Goal: Transaction & Acquisition: Purchase product/service

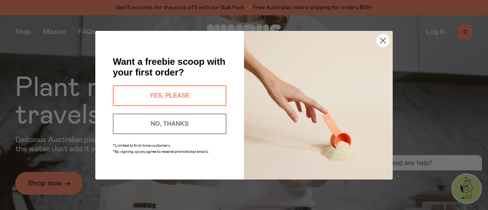
click at [385, 41] on circle "Close dialog" at bounding box center [383, 40] width 13 height 13
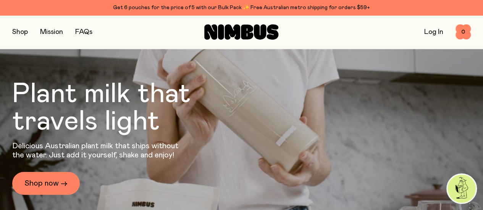
click at [90, 32] on link "FAQs" at bounding box center [83, 32] width 17 height 7
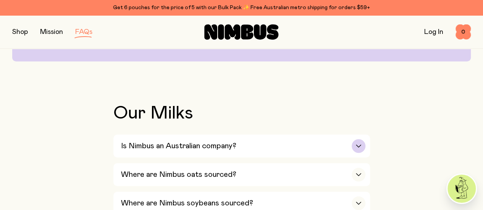
scroll to position [229, 0]
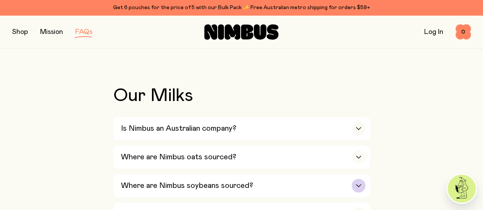
click at [253, 174] on div "Where are Nimbus soybeans sourced?" at bounding box center [243, 185] width 244 height 23
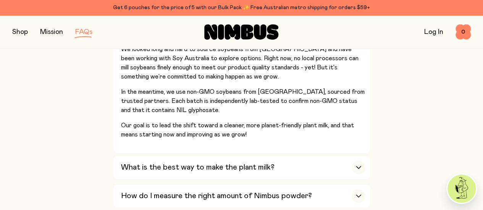
scroll to position [420, 0]
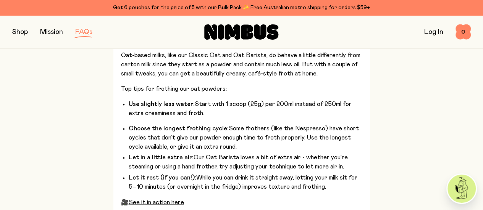
scroll to position [572, 0]
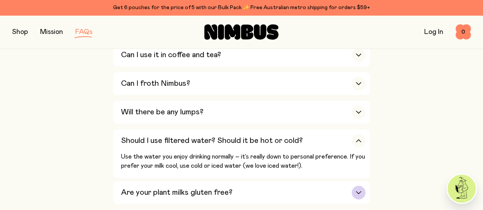
scroll to position [458, 0]
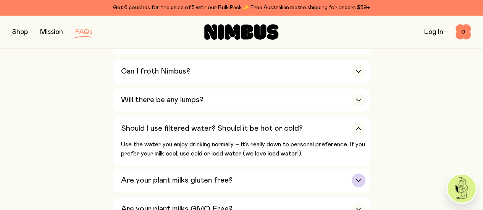
click at [281, 169] on div "Are your plant milks gluten free?" at bounding box center [243, 180] width 244 height 23
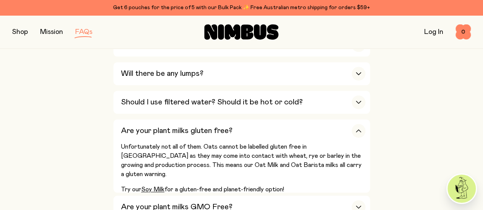
scroll to position [496, 0]
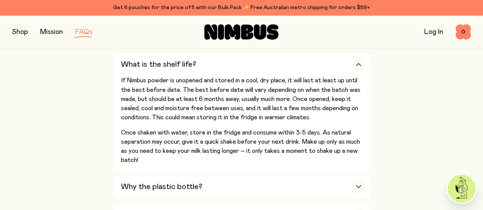
scroll to position [649, 0]
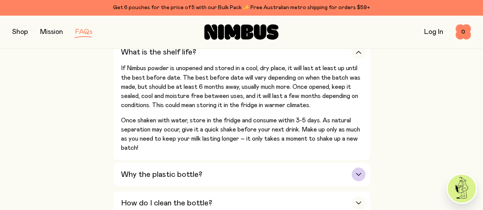
click at [268, 163] on div "Why the plastic bottle?" at bounding box center [243, 174] width 244 height 23
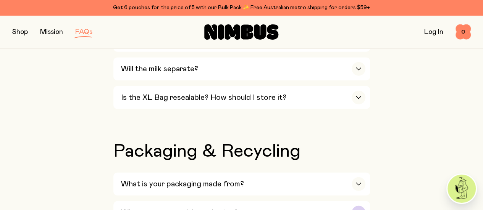
scroll to position [954, 0]
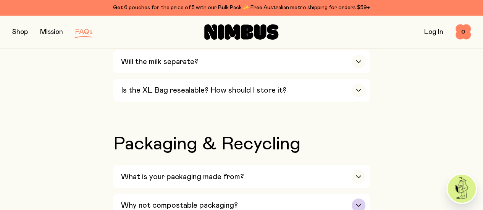
click at [272, 194] on div "Why not compostable packaging?" at bounding box center [243, 205] width 244 height 23
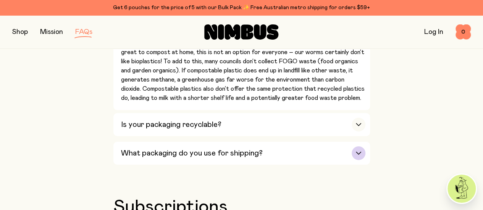
scroll to position [1145, 0]
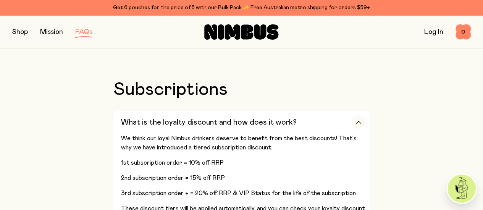
scroll to position [1298, 0]
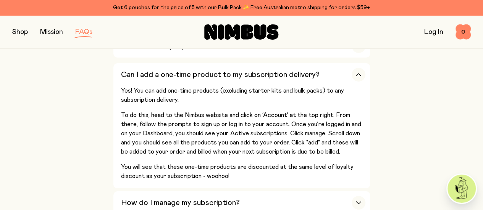
scroll to position [1374, 0]
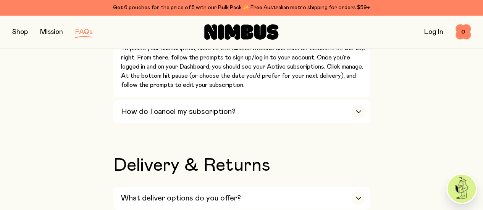
scroll to position [1527, 0]
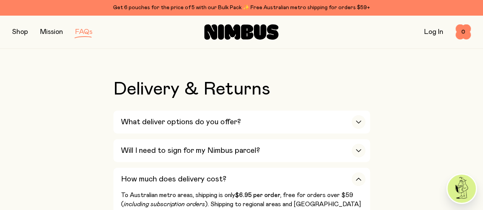
scroll to position [1641, 0]
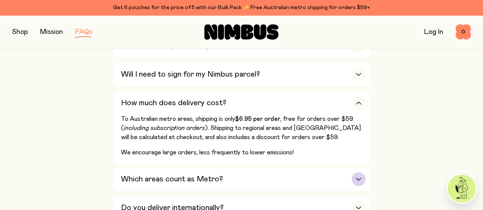
click at [337, 168] on div "Which areas count as Metro?" at bounding box center [243, 179] width 244 height 23
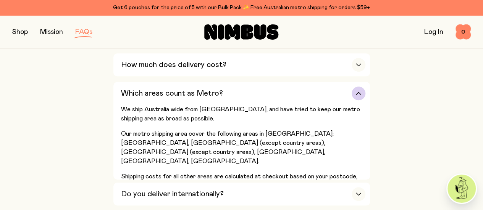
scroll to position [1717, 0]
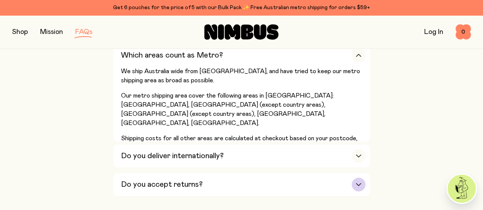
click at [204, 173] on div "Do you accept returns?" at bounding box center [243, 184] width 244 height 23
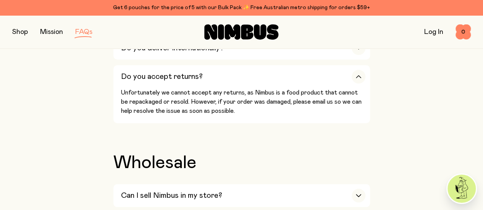
scroll to position [1756, 0]
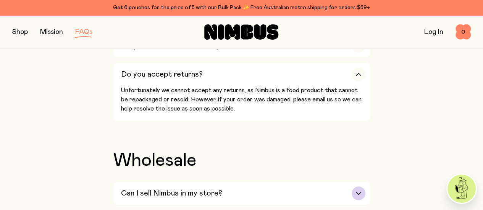
click at [214, 189] on h3 "Can I sell Nimbus in my store?" at bounding box center [171, 193] width 101 height 9
click at [28, 35] on button "button" at bounding box center [20, 32] width 16 height 11
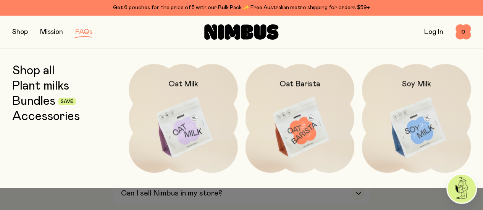
click at [45, 104] on link "Bundles" at bounding box center [33, 102] width 43 height 14
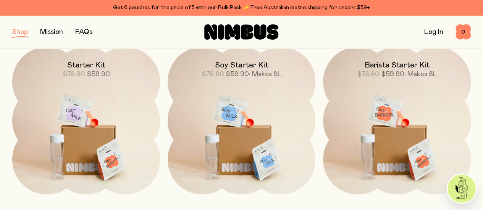
scroll to position [114, 0]
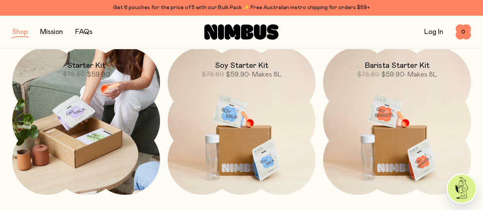
click at [105, 97] on img at bounding box center [86, 121] width 148 height 148
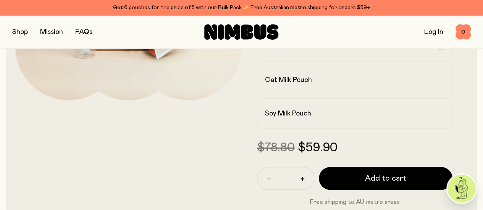
scroll to position [153, 0]
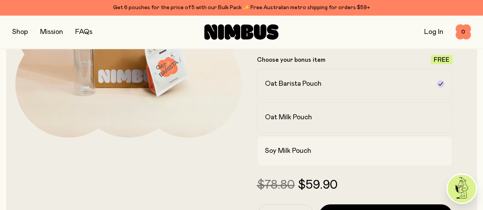
click at [311, 156] on h2 "Soy Milk Pouch" at bounding box center [288, 151] width 46 height 9
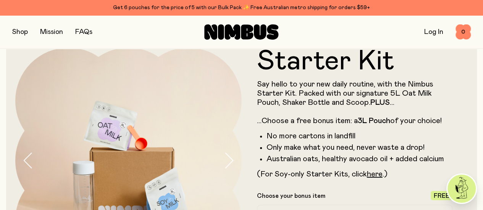
scroll to position [0, 0]
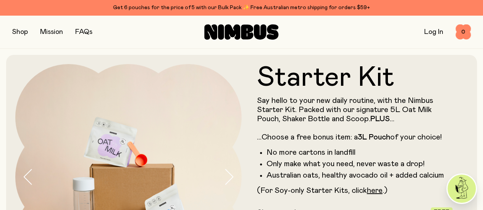
click at [28, 31] on button "button" at bounding box center [20, 32] width 16 height 11
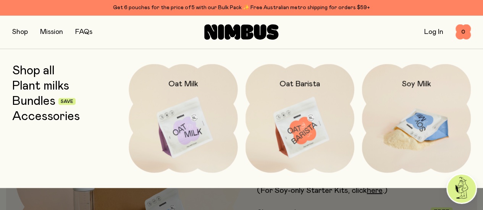
click at [414, 94] on img at bounding box center [416, 128] width 109 height 128
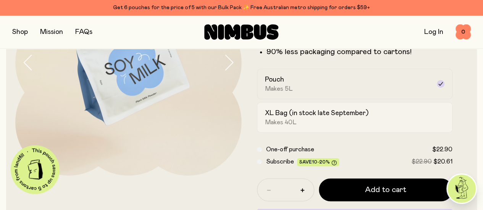
scroll to position [191, 0]
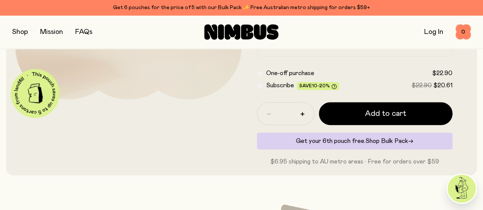
click at [374, 144] on span "Shop Bulk Pack" at bounding box center [386, 141] width 43 height 6
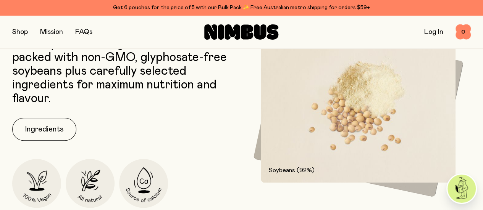
scroll to position [305, 0]
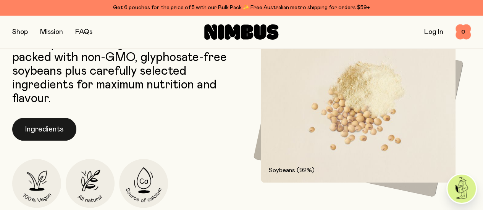
click at [43, 130] on button "Ingredients" at bounding box center [44, 129] width 64 height 23
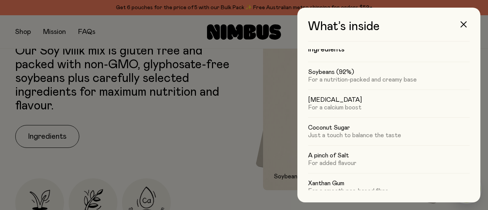
scroll to position [0, 0]
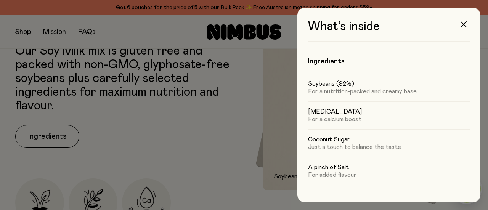
click at [222, 119] on div at bounding box center [244, 105] width 488 height 210
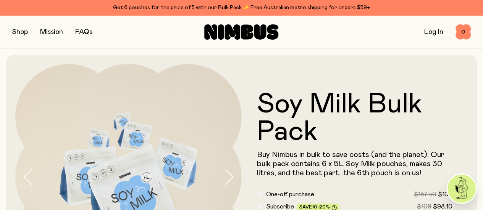
click at [27, 31] on button "button" at bounding box center [20, 32] width 16 height 11
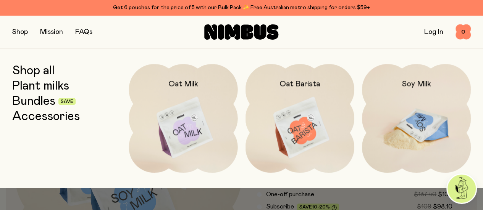
click at [409, 111] on img at bounding box center [416, 128] width 109 height 128
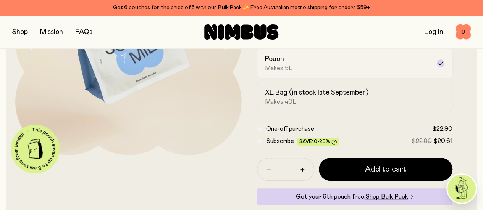
scroll to position [153, 0]
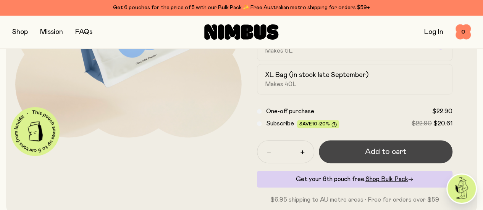
click at [377, 157] on span "Add to cart" at bounding box center [385, 152] width 41 height 11
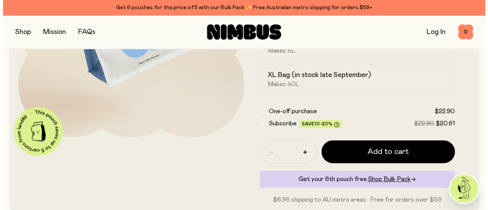
scroll to position [0, 0]
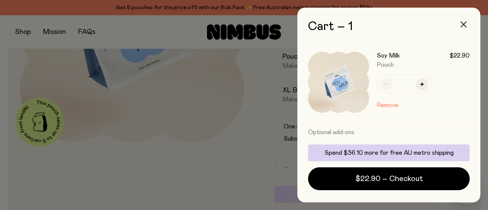
click at [464, 19] on button "button" at bounding box center [464, 24] width 18 height 18
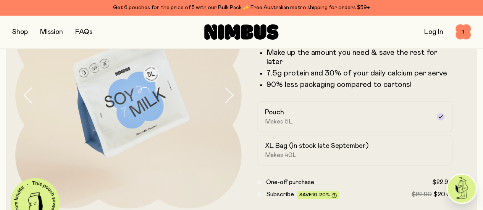
scroll to position [38, 0]
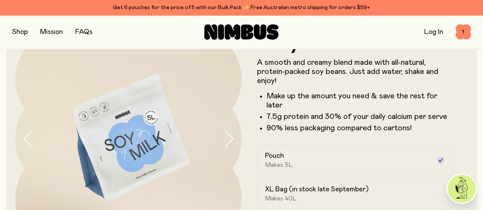
click at [226, 147] on icon "button" at bounding box center [228, 139] width 11 height 16
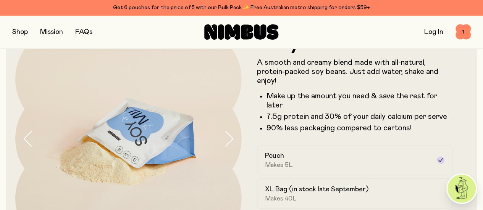
click at [226, 147] on icon "button" at bounding box center [228, 139] width 11 height 16
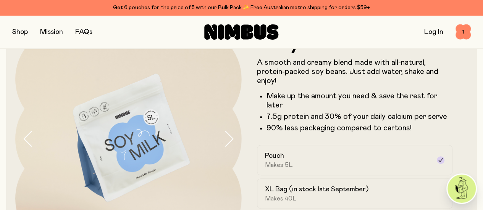
click at [226, 147] on icon "button" at bounding box center [228, 139] width 11 height 16
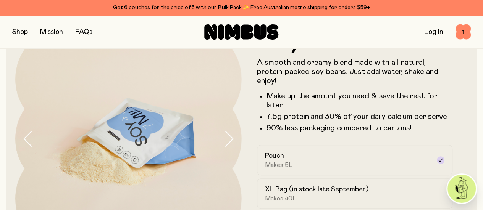
click at [226, 147] on icon "button" at bounding box center [228, 139] width 11 height 16
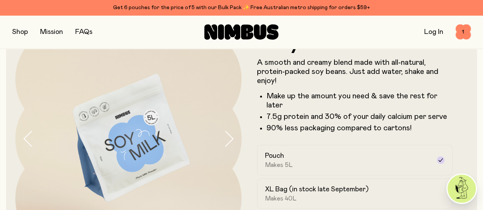
click at [34, 140] on icon "button" at bounding box center [28, 139] width 11 height 16
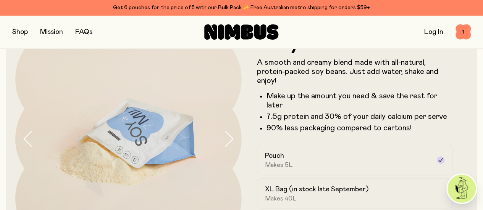
click at [34, 140] on icon "button" at bounding box center [28, 139] width 11 height 16
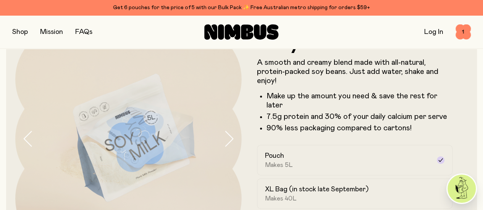
click at [34, 140] on icon "button" at bounding box center [28, 139] width 11 height 16
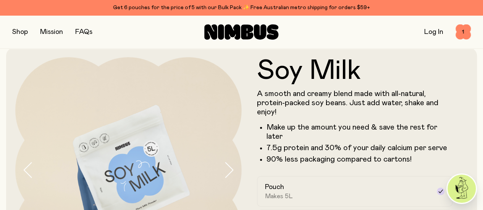
scroll to position [0, 0]
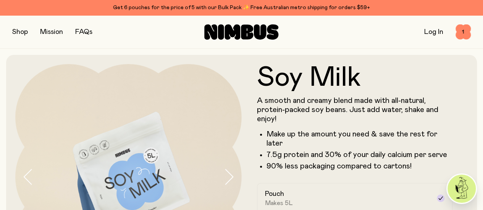
click at [25, 34] on button "button" at bounding box center [20, 32] width 16 height 11
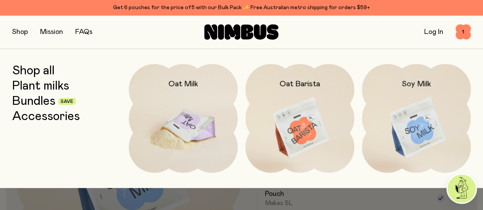
click at [162, 121] on img at bounding box center [183, 128] width 109 height 128
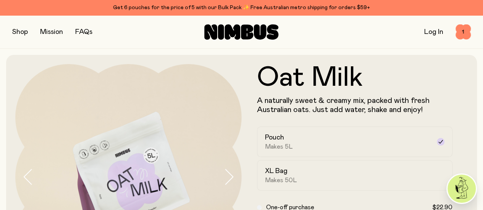
scroll to position [38, 0]
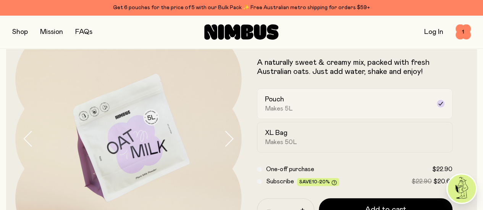
click at [363, 113] on div "Pouch Makes 5L" at bounding box center [348, 104] width 166 height 18
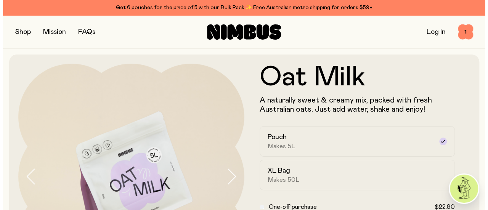
scroll to position [0, 0]
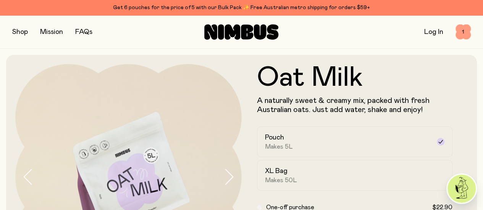
click at [464, 34] on span "1" at bounding box center [462, 31] width 15 height 15
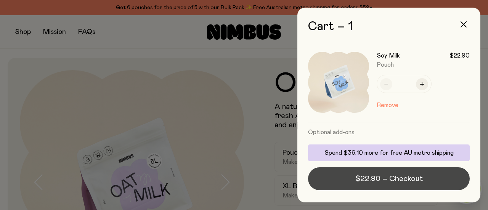
click at [375, 176] on span "$22.90 – Checkout" at bounding box center [390, 179] width 68 height 11
click at [438, 181] on button "$22.90 – Checkout" at bounding box center [389, 179] width 162 height 23
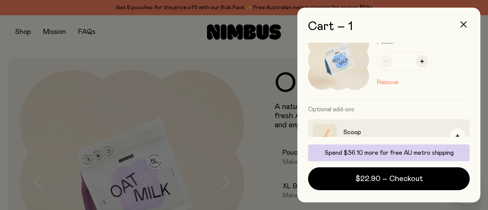
scroll to position [76, 0]
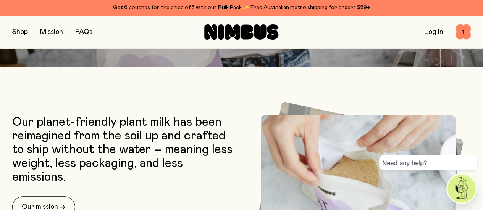
scroll to position [160, 0]
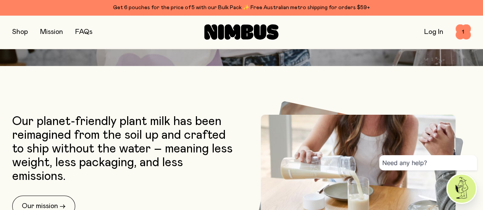
click at [19, 30] on button "button" at bounding box center [20, 32] width 16 height 11
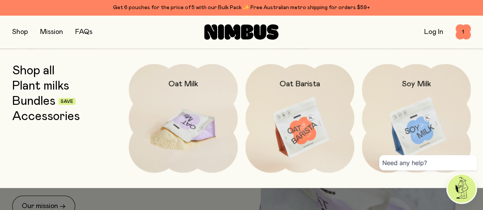
scroll to position [274, 0]
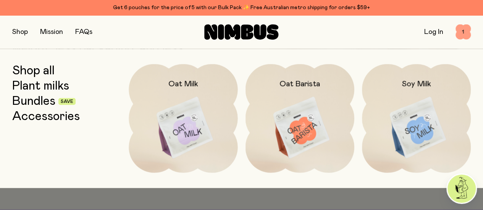
click at [457, 32] on span "1" at bounding box center [462, 31] width 15 height 15
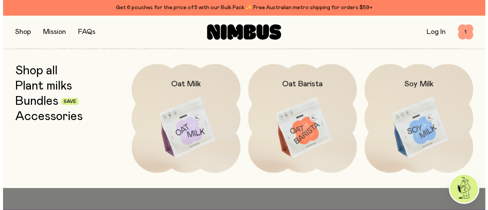
scroll to position [0, 0]
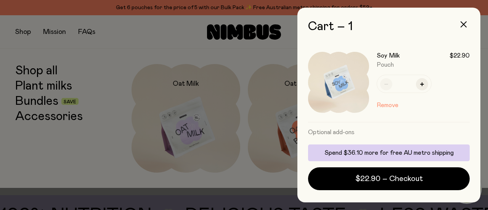
click at [387, 105] on button "Remove" at bounding box center [388, 105] width 22 height 9
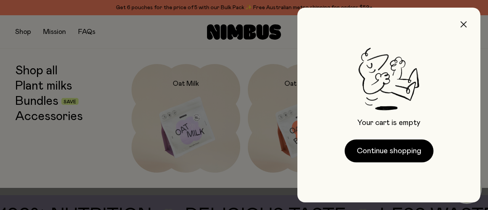
click at [466, 27] on icon "button" at bounding box center [464, 24] width 6 height 6
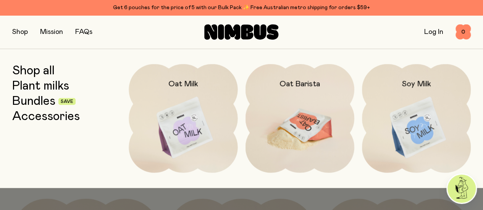
scroll to position [427, 0]
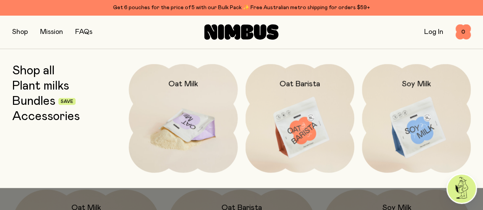
click at [193, 103] on img at bounding box center [183, 128] width 109 height 128
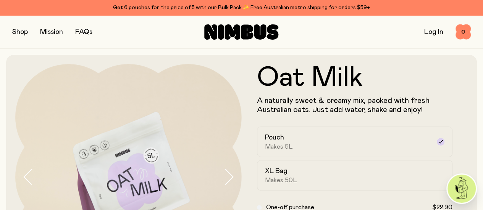
click at [21, 32] on button "button" at bounding box center [20, 32] width 16 height 11
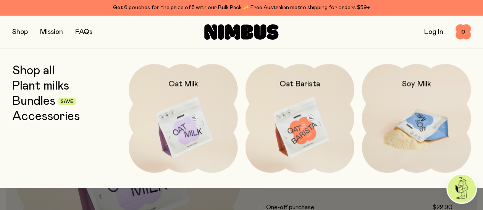
click at [399, 106] on img at bounding box center [416, 128] width 109 height 128
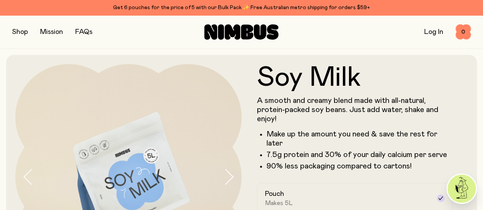
click at [18, 31] on button "button" at bounding box center [20, 32] width 16 height 11
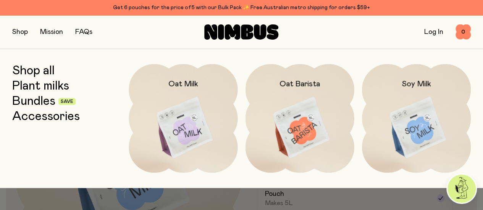
click at [40, 104] on link "Bundles" at bounding box center [33, 102] width 43 height 14
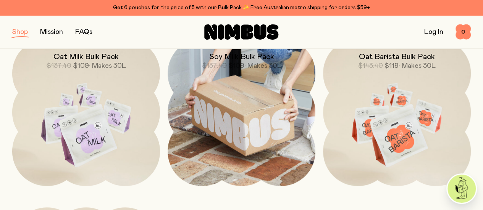
scroll to position [229, 0]
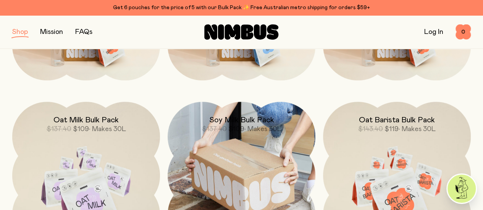
click at [252, 122] on img at bounding box center [242, 176] width 148 height 148
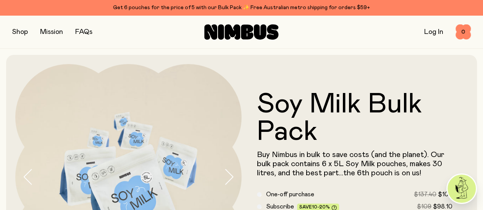
click at [20, 33] on button "button" at bounding box center [20, 32] width 16 height 11
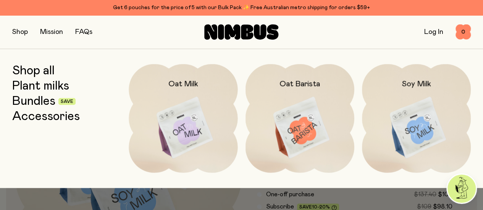
click at [44, 103] on link "Bundles" at bounding box center [33, 102] width 43 height 14
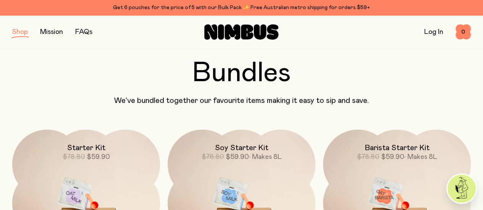
scroll to position [76, 0]
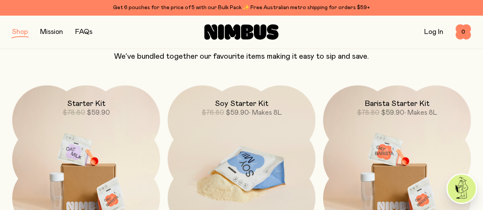
click at [251, 116] on span "• Makes 8L" at bounding box center [265, 113] width 33 height 7
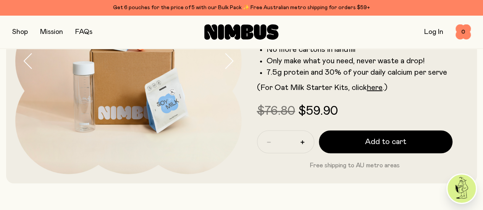
scroll to position [38, 0]
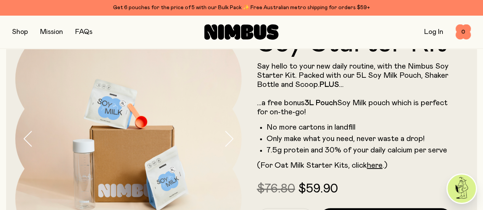
click at [22, 29] on button "button" at bounding box center [20, 32] width 16 height 11
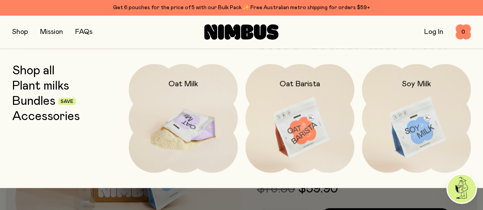
click at [179, 106] on img at bounding box center [183, 128] width 109 height 128
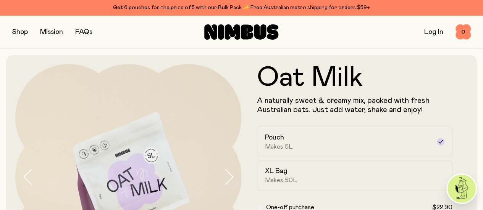
click at [23, 29] on button "button" at bounding box center [20, 32] width 16 height 11
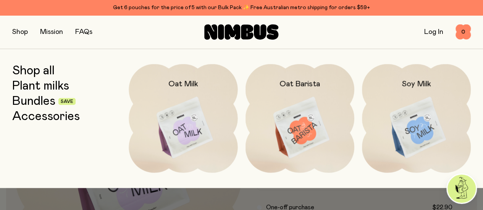
click at [26, 100] on link "Bundles" at bounding box center [33, 102] width 43 height 14
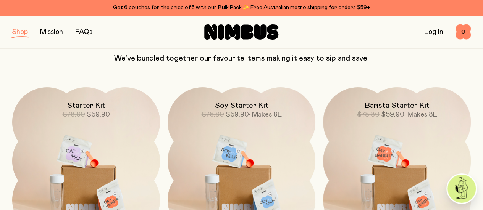
scroll to position [76, 0]
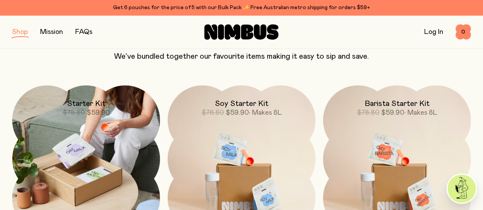
click at [110, 115] on span "$59.90" at bounding box center [98, 113] width 23 height 7
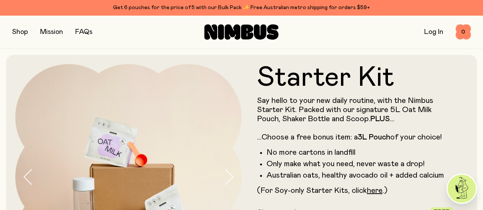
click at [89, 31] on link "FAQs" at bounding box center [83, 32] width 17 height 7
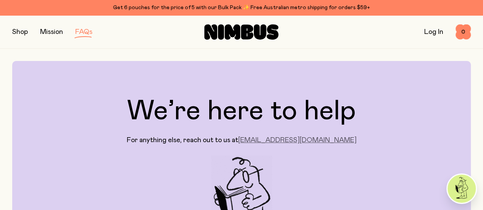
click at [288, 143] on link "[EMAIL_ADDRESS][DOMAIN_NAME]" at bounding box center [297, 140] width 118 height 7
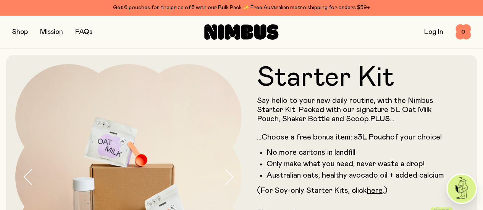
click at [22, 29] on button "button" at bounding box center [20, 32] width 16 height 11
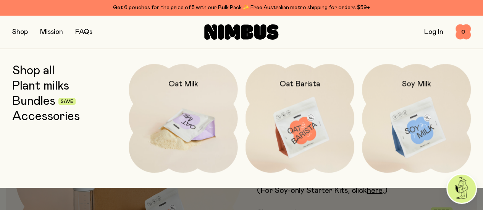
click at [175, 101] on img at bounding box center [183, 128] width 109 height 128
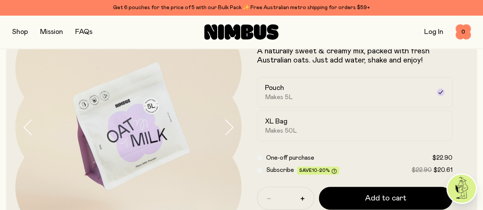
scroll to position [114, 0]
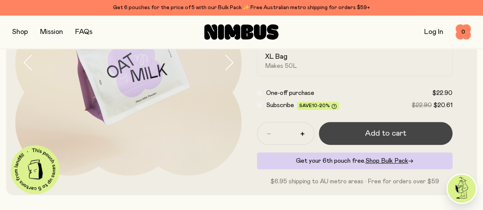
click at [396, 139] on span "Add to cart" at bounding box center [385, 133] width 41 height 11
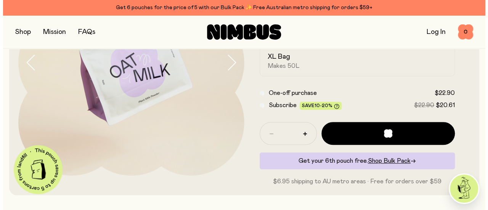
scroll to position [0, 0]
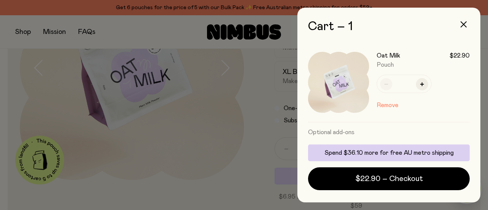
click at [261, 158] on div at bounding box center [244, 105] width 488 height 210
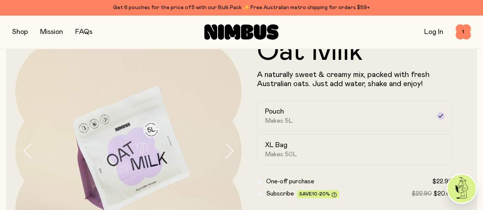
scroll to position [38, 0]
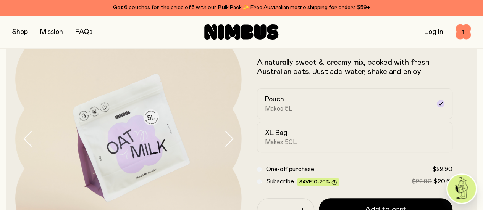
click at [15, 34] on div "Shop Mission FAQs Log In 1 1" at bounding box center [241, 32] width 483 height 34
click at [23, 31] on button "button" at bounding box center [20, 32] width 16 height 11
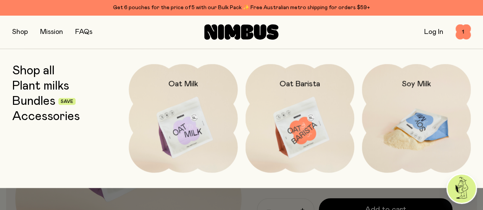
click at [416, 109] on img at bounding box center [416, 128] width 109 height 128
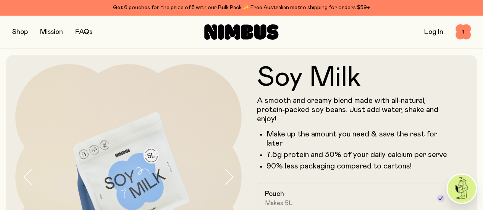
scroll to position [114, 0]
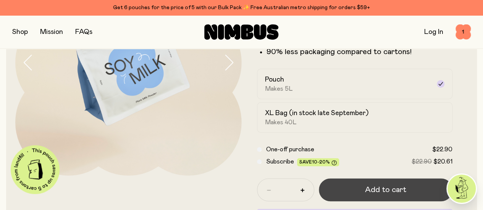
click at [398, 195] on span "Add to cart" at bounding box center [385, 190] width 41 height 11
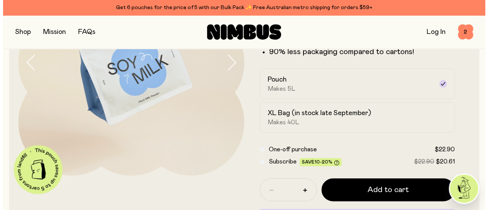
scroll to position [0, 0]
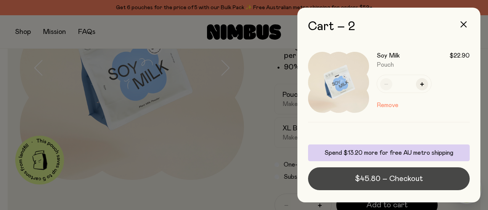
click at [388, 176] on span "$45.80 – Checkout" at bounding box center [389, 179] width 68 height 11
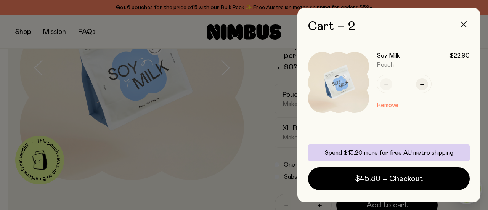
click at [466, 24] on icon "button" at bounding box center [464, 24] width 6 height 6
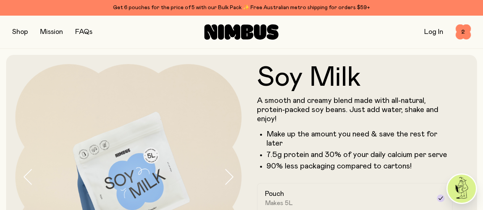
click at [22, 33] on button "button" at bounding box center [20, 32] width 16 height 11
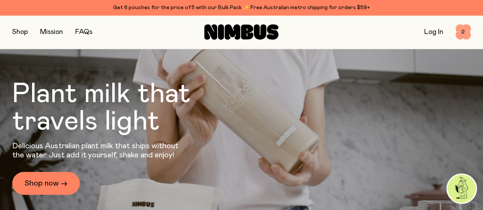
click at [463, 31] on span "2" at bounding box center [462, 31] width 15 height 15
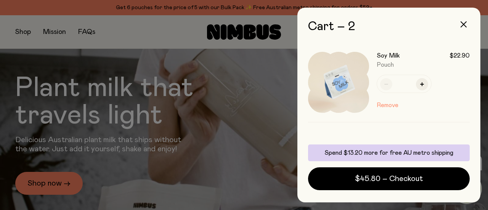
click at [385, 105] on button "Remove" at bounding box center [388, 105] width 22 height 9
click at [393, 104] on button "Remove" at bounding box center [388, 105] width 22 height 9
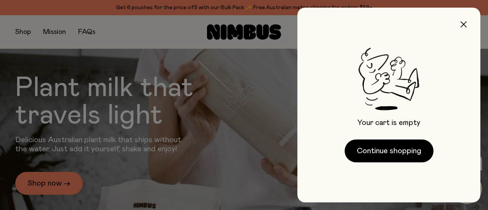
click at [466, 25] on icon "button" at bounding box center [464, 24] width 6 height 6
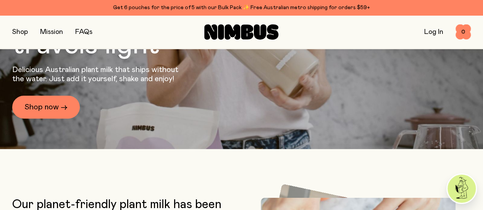
scroll to position [114, 0]
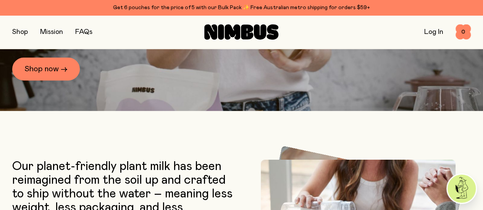
click at [461, 187] on img at bounding box center [461, 189] width 28 height 28
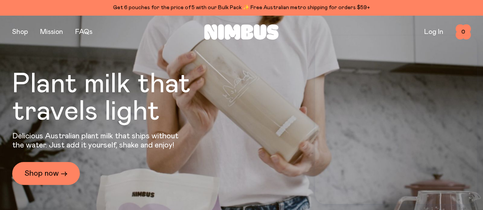
scroll to position [0, 0]
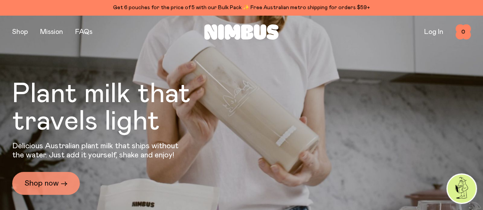
click at [51, 182] on link "Shop now →" at bounding box center [46, 183] width 68 height 23
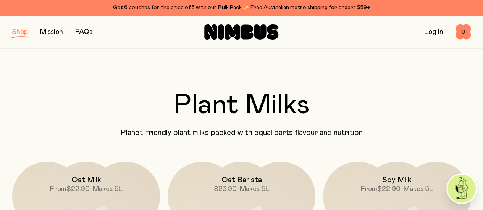
click at [454, 192] on img at bounding box center [461, 189] width 28 height 28
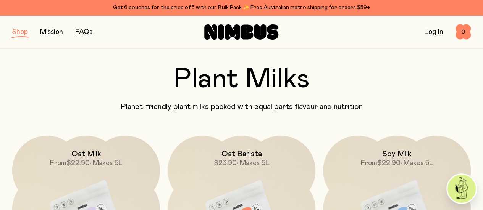
scroll to position [38, 0]
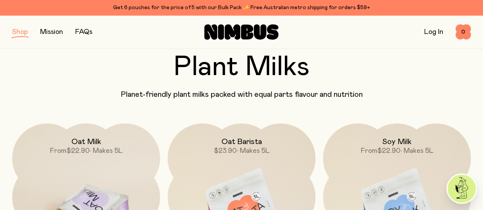
click at [102, 161] on img at bounding box center [86, 211] width 148 height 174
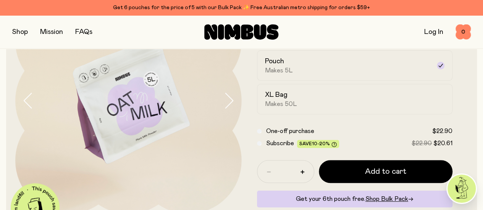
scroll to position [114, 0]
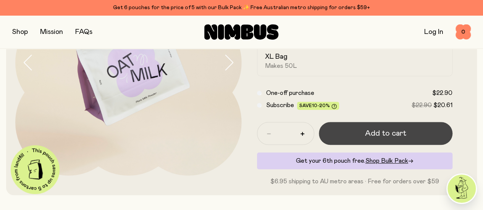
click at [378, 139] on span "Add to cart" at bounding box center [385, 133] width 41 height 11
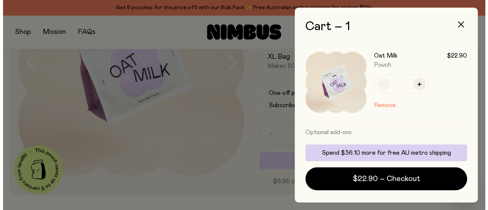
scroll to position [0, 0]
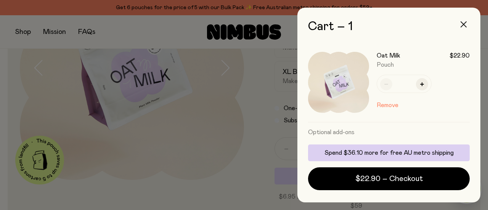
click at [465, 23] on icon "button" at bounding box center [464, 24] width 6 height 6
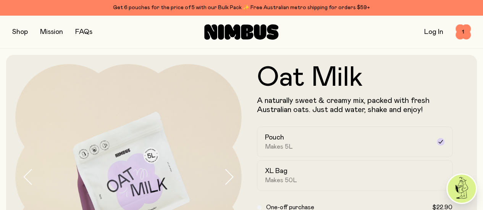
click at [24, 32] on button "button" at bounding box center [20, 32] width 16 height 11
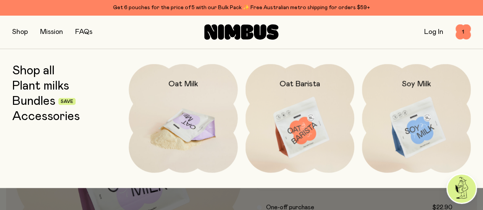
click at [185, 101] on img at bounding box center [183, 128] width 109 height 128
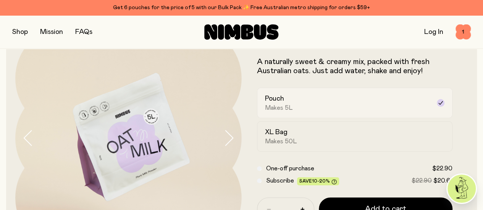
scroll to position [114, 0]
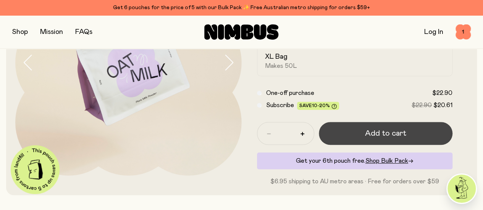
click at [371, 139] on span "Add to cart" at bounding box center [385, 133] width 41 height 11
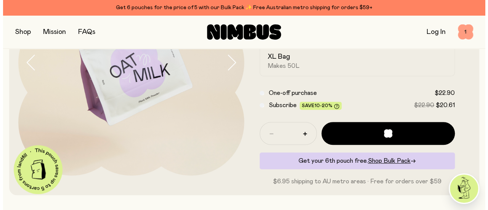
scroll to position [0, 0]
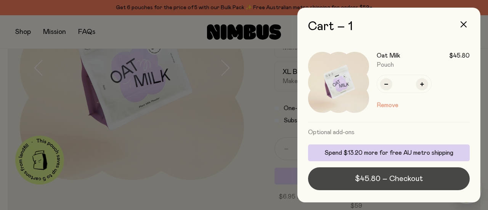
click at [412, 177] on span "$45.80 – Checkout" at bounding box center [389, 179] width 68 height 11
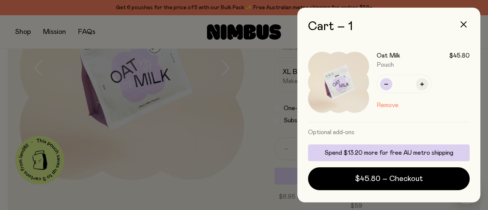
click at [388, 84] on icon "button" at bounding box center [387, 84] width 4 height 4
type input "*"
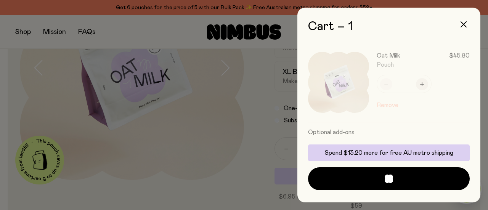
click at [164, 122] on div at bounding box center [244, 105] width 488 height 210
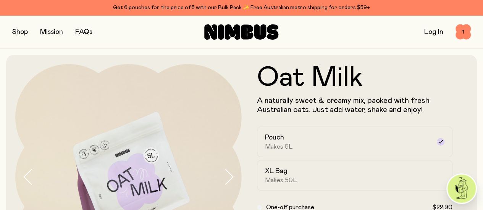
click at [21, 31] on button "button" at bounding box center [20, 32] width 16 height 11
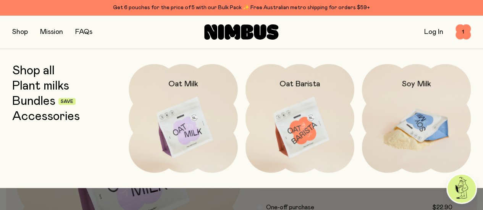
click at [403, 108] on img at bounding box center [416, 128] width 109 height 128
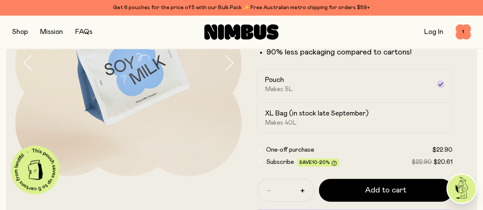
scroll to position [114, 0]
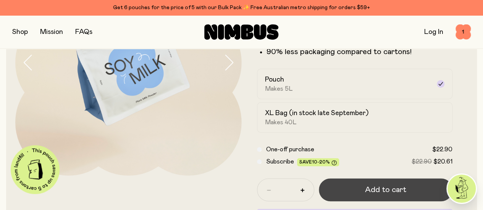
click at [370, 195] on span "Add to cart" at bounding box center [385, 190] width 41 height 11
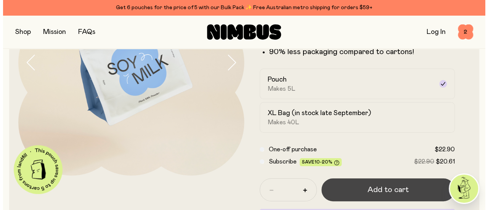
scroll to position [0, 0]
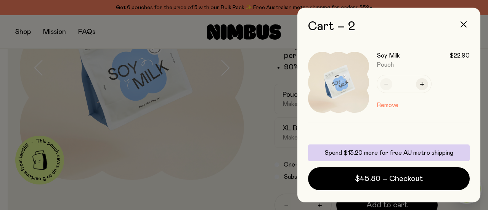
click at [274, 153] on div at bounding box center [244, 105] width 488 height 210
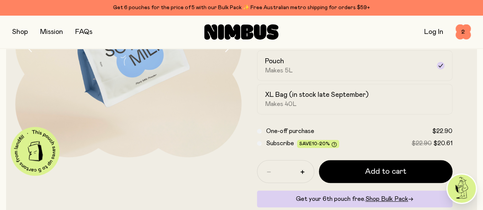
scroll to position [76, 0]
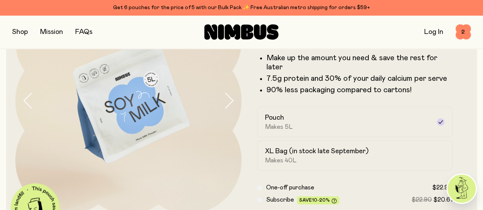
click at [18, 31] on button "button" at bounding box center [20, 32] width 16 height 11
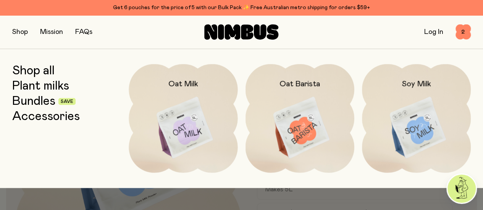
scroll to position [0, 0]
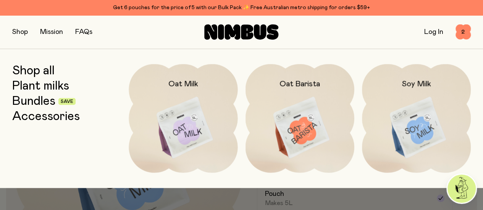
click at [47, 119] on link "Accessories" at bounding box center [46, 117] width 68 height 14
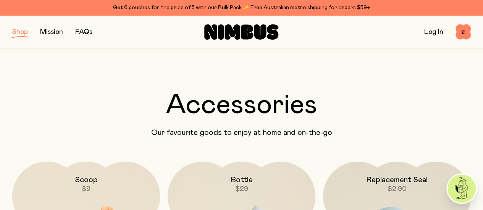
scroll to position [76, 0]
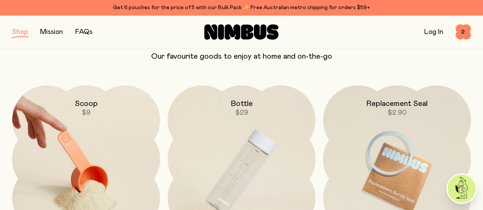
click at [71, 138] on img at bounding box center [86, 172] width 148 height 174
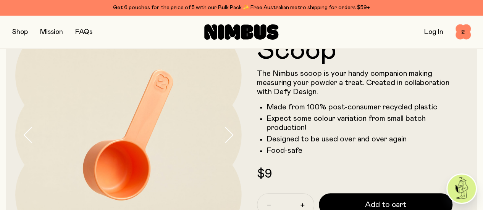
scroll to position [76, 0]
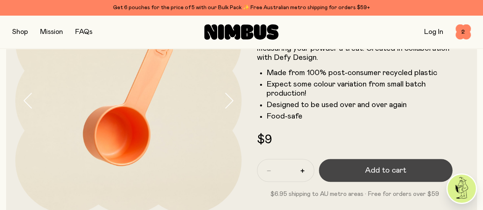
click at [365, 171] on span "Add to cart" at bounding box center [385, 170] width 41 height 11
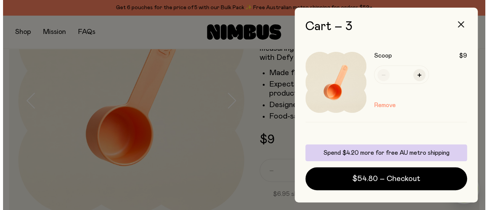
scroll to position [0, 0]
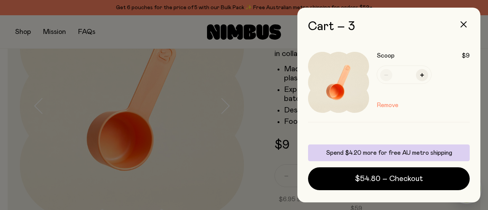
click at [238, 128] on div at bounding box center [244, 105] width 488 height 210
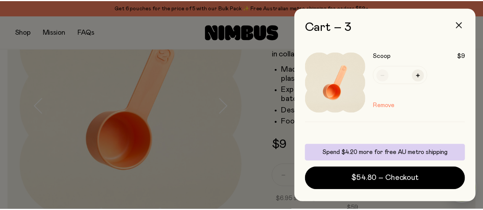
scroll to position [76, 0]
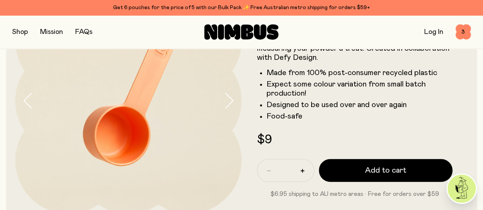
click at [20, 31] on button "button" at bounding box center [20, 32] width 16 height 11
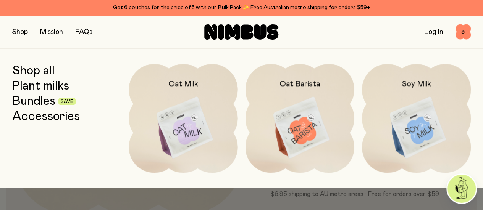
click at [56, 119] on link "Accessories" at bounding box center [46, 117] width 68 height 14
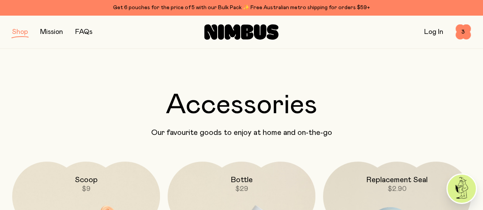
scroll to position [114, 0]
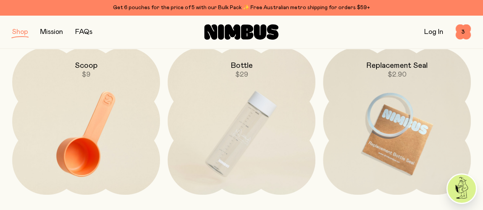
click at [279, 130] on img at bounding box center [242, 134] width 148 height 174
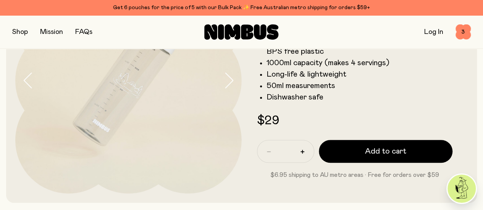
scroll to position [153, 0]
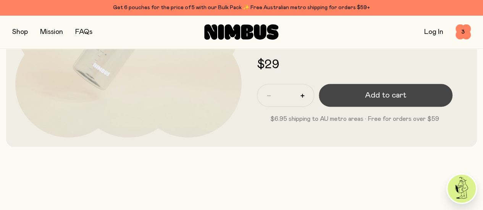
click at [390, 100] on span "Add to cart" at bounding box center [385, 95] width 41 height 11
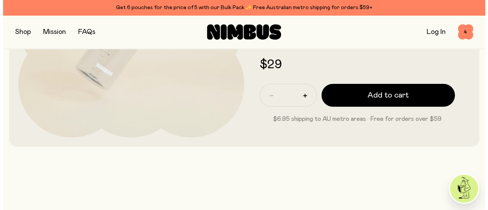
scroll to position [0, 0]
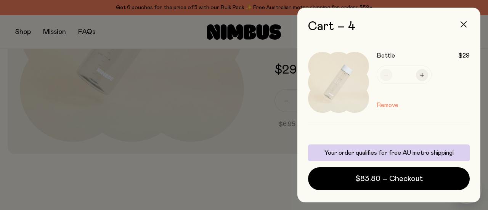
click at [464, 23] on icon "button" at bounding box center [464, 24] width 6 height 6
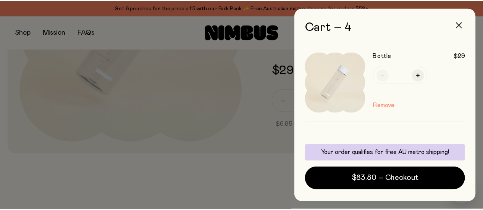
scroll to position [153, 0]
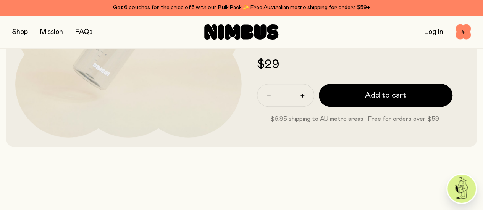
click at [27, 32] on button "button" at bounding box center [20, 32] width 16 height 11
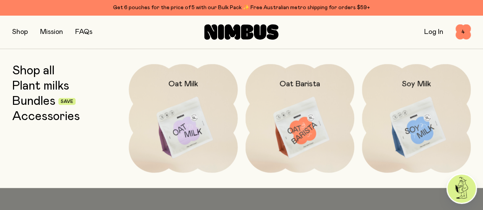
click at [43, 87] on link "Plant milks" at bounding box center [40, 86] width 57 height 14
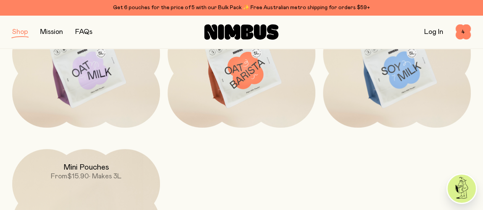
scroll to position [114, 0]
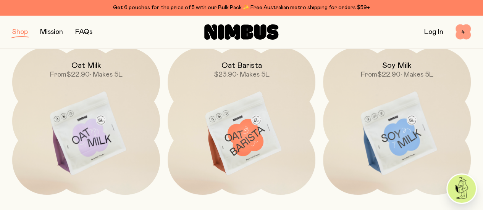
click at [457, 31] on span "4" at bounding box center [462, 31] width 15 height 15
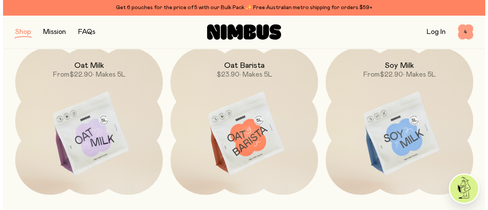
scroll to position [0, 0]
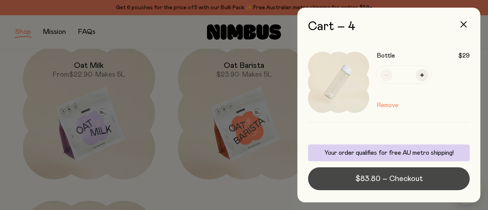
click at [398, 182] on span "$83.80 – Checkout" at bounding box center [390, 179] width 68 height 11
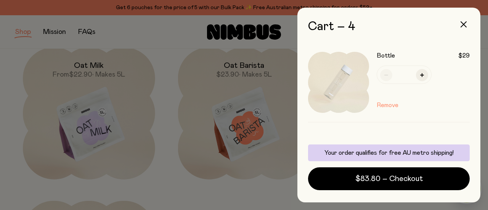
click at [386, 103] on button "Remove" at bounding box center [388, 105] width 22 height 9
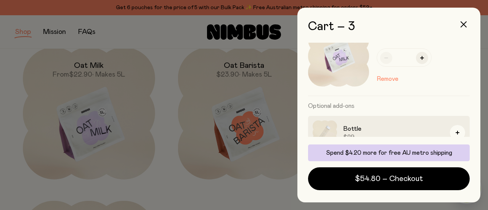
scroll to position [114, 0]
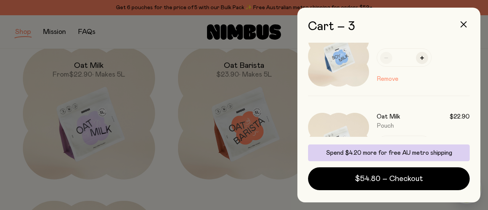
click at [386, 78] on button "Remove" at bounding box center [388, 78] width 22 height 9
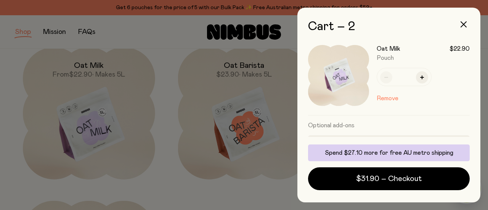
scroll to position [99, 0]
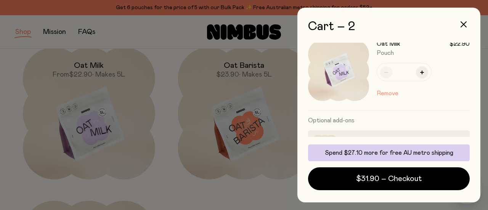
click at [390, 95] on button "Remove" at bounding box center [388, 93] width 22 height 9
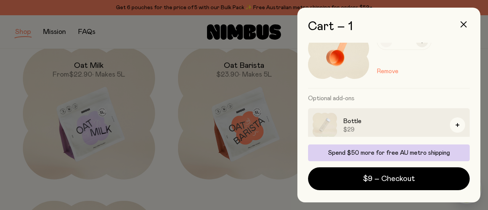
scroll to position [0, 0]
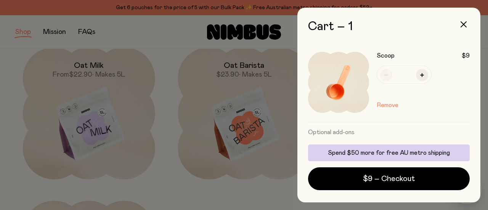
click at [271, 103] on div at bounding box center [244, 105] width 488 height 210
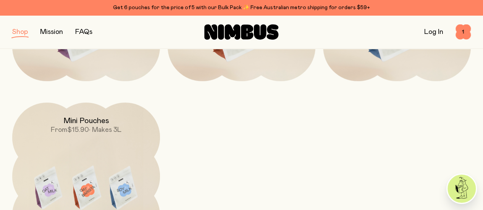
scroll to position [229, 0]
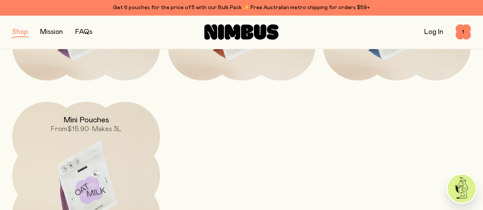
click at [115, 126] on img at bounding box center [86, 189] width 148 height 174
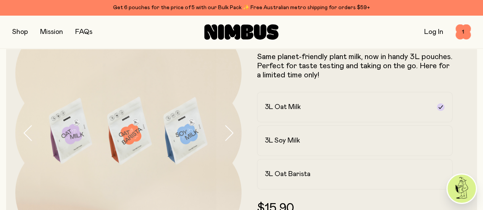
scroll to position [114, 0]
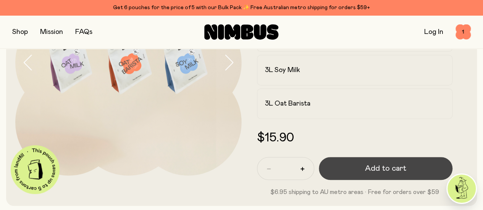
click at [378, 180] on button "Add to cart" at bounding box center [386, 168] width 134 height 23
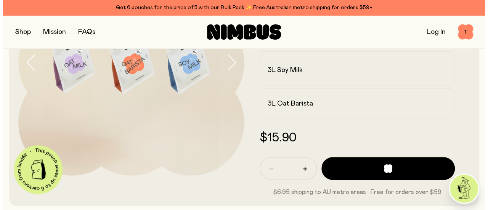
scroll to position [0, 0]
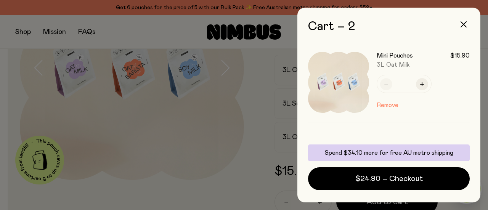
click at [205, 156] on div at bounding box center [244, 105] width 488 height 210
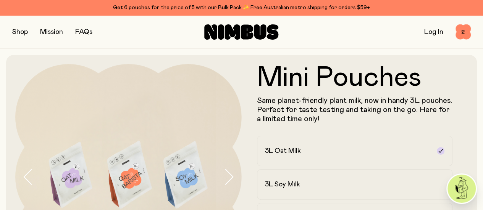
click at [20, 28] on button "button" at bounding box center [20, 32] width 16 height 11
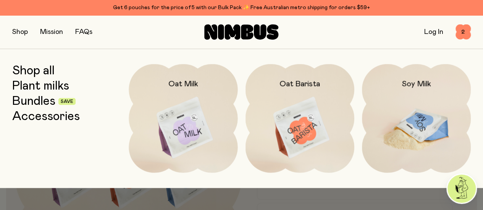
click at [415, 118] on img at bounding box center [416, 128] width 109 height 128
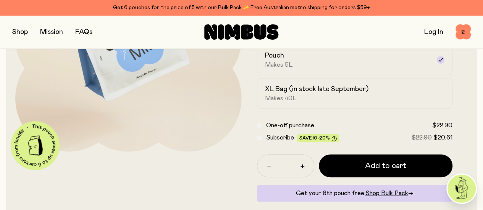
scroll to position [191, 0]
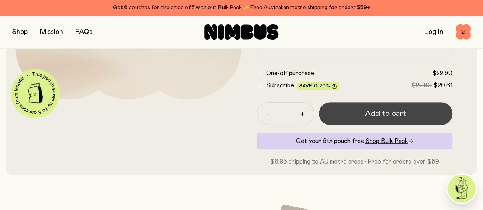
click at [395, 119] on span "Add to cart" at bounding box center [385, 113] width 41 height 11
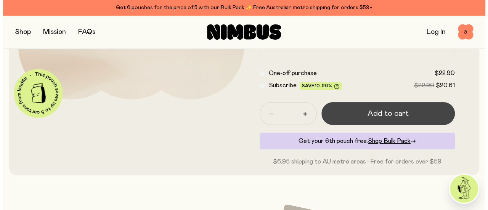
scroll to position [0, 0]
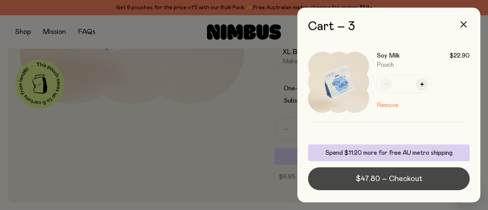
click at [403, 181] on span "$47.80 – Checkout" at bounding box center [389, 179] width 67 height 11
